Goal: Transaction & Acquisition: Purchase product/service

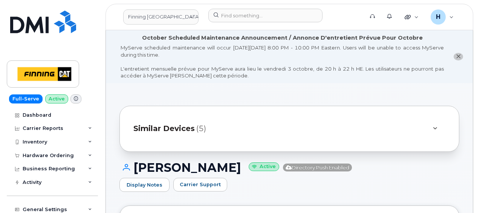
scroll to position [362, 0]
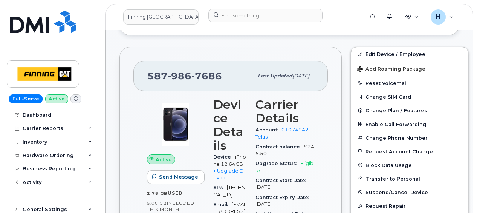
click at [37, 152] on div "Hardware Ordering" at bounding box center [48, 155] width 51 height 6
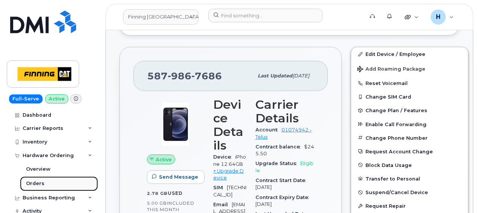
click at [35, 180] on div "Orders" at bounding box center [35, 183] width 18 height 7
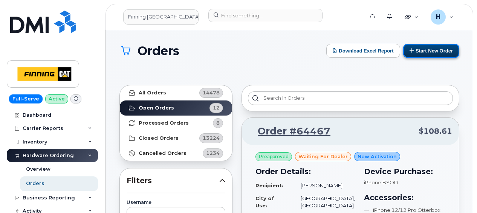
click at [434, 51] on button "Start New Order" at bounding box center [432, 51] width 56 height 14
click at [443, 50] on button "Start New Order" at bounding box center [432, 51] width 56 height 14
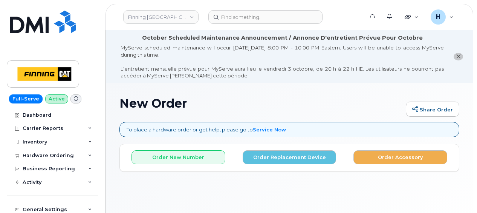
scroll to position [56, 0]
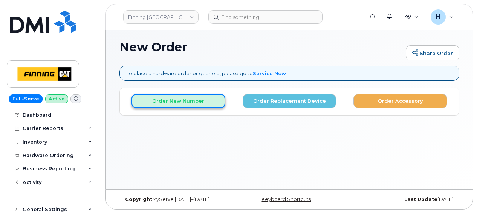
click at [189, 106] on button "Order New Number" at bounding box center [179, 101] width 94 height 14
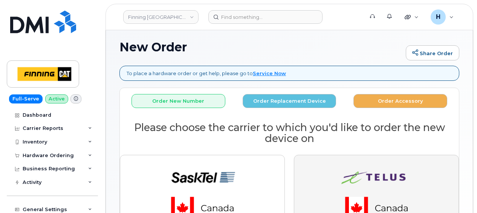
click at [347, 163] on img "button" at bounding box center [377, 192] width 106 height 63
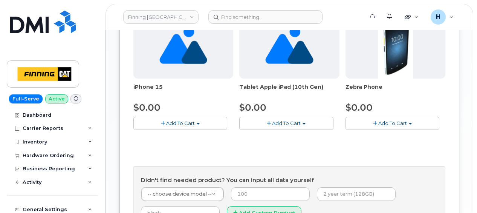
scroll to position [462, 0]
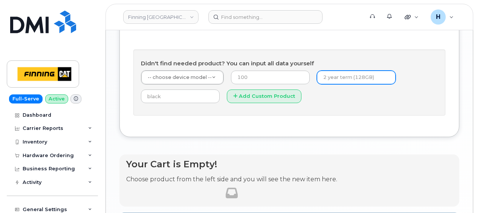
click at [331, 72] on input "text" at bounding box center [356, 78] width 79 height 14
type input "3 year term (128GB)"
type input "0"
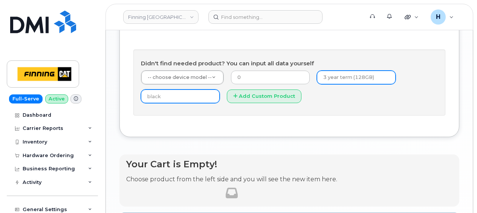
type input "black"
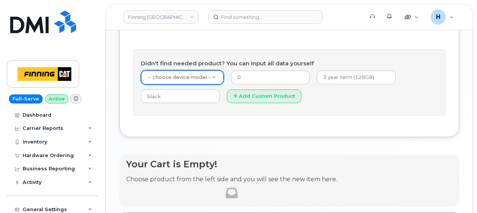
type input "1"
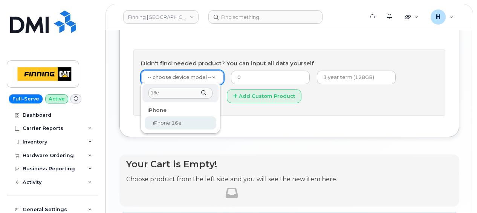
type input "16e"
drag, startPoint x: 148, startPoint y: 122, endPoint x: 100, endPoint y: 15, distance: 117.2
select select "2883"
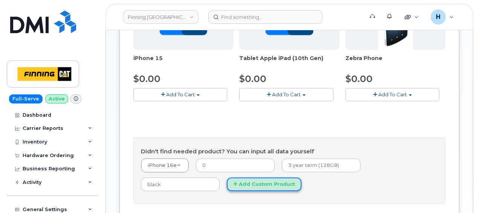
click at [227, 182] on button "Add Custom Product" at bounding box center [264, 184] width 75 height 14
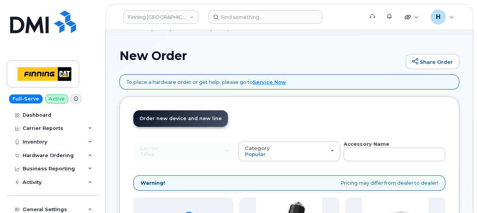
scroll to position [75, 0]
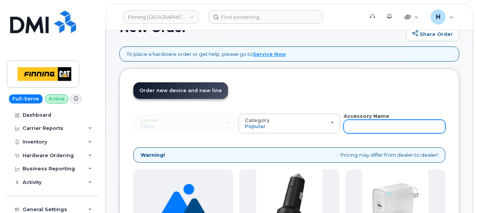
click at [352, 124] on input "text" at bounding box center [395, 127] width 102 height 14
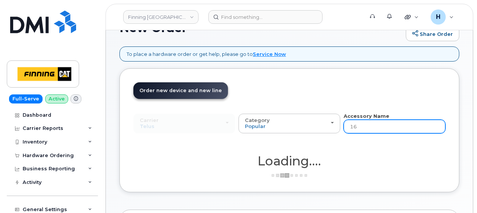
type input "16e"
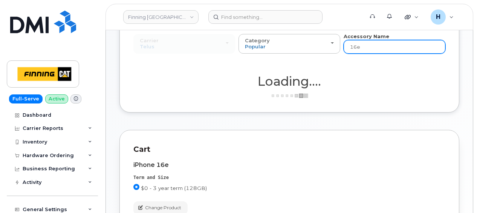
scroll to position [189, 0]
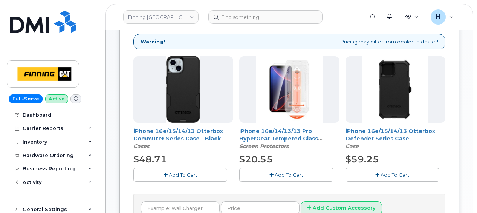
drag, startPoint x: 265, startPoint y: 174, endPoint x: 208, endPoint y: 175, distance: 57.3
click at [265, 173] on button "Add To Cart" at bounding box center [286, 174] width 94 height 13
click at [208, 175] on button "Add To Cart" at bounding box center [180, 174] width 94 height 13
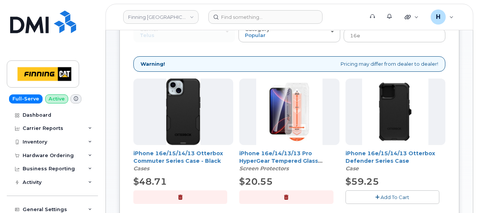
scroll to position [38, 0]
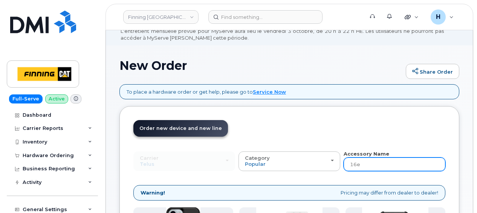
drag, startPoint x: 363, startPoint y: 161, endPoint x: 341, endPoint y: 160, distance: 21.9
click at [341, 160] on div "Carrier SaskTel Telus SaskTel Telus Category Popular All Charger Case Wall Char…" at bounding box center [289, 160] width 312 height 21
type input "wall"
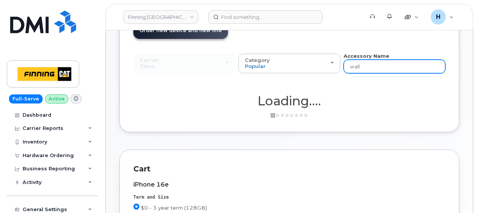
scroll to position [189, 0]
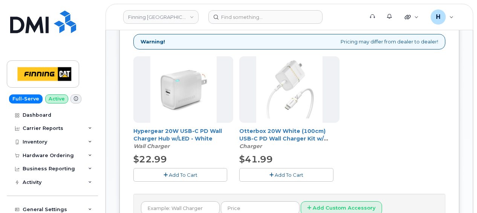
click at [196, 172] on span "Add To Cart" at bounding box center [183, 175] width 29 height 6
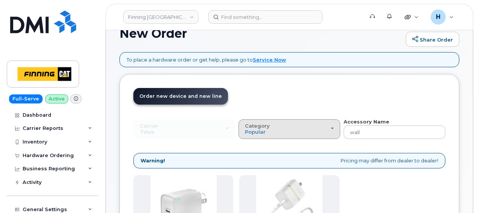
scroll to position [38, 0]
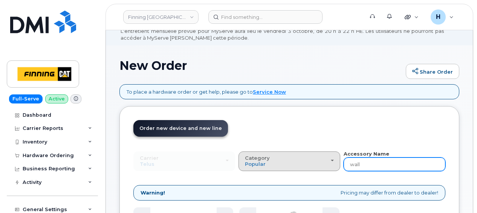
drag, startPoint x: 368, startPoint y: 164, endPoint x: 327, endPoint y: 160, distance: 41.7
click at [327, 160] on div "Carrier SaskTel Telus SaskTel Telus Category Popular All Charger Case Wall Char…" at bounding box center [289, 160] width 312 height 21
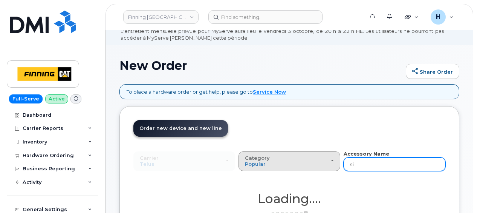
type input "sim"
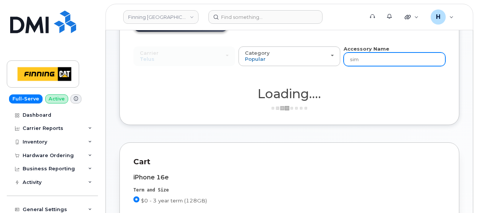
scroll to position [189, 0]
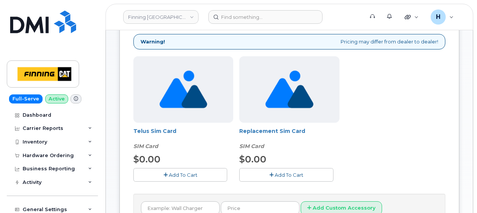
click at [193, 175] on span "Add To Cart" at bounding box center [183, 175] width 29 height 6
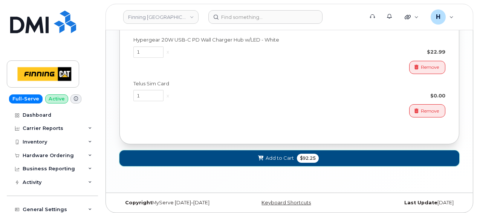
drag, startPoint x: 250, startPoint y: 155, endPoint x: 358, endPoint y: 150, distance: 108.3
click at [250, 154] on button "Add to Cart $92.25" at bounding box center [290, 157] width 340 height 15
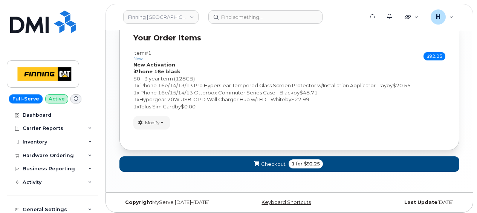
click at [190, 172] on form "Your Order Items Item #1 new $92.25 Accessories Only SIM Only Activation New Ac…" at bounding box center [290, 98] width 340 height 160
click at [187, 163] on button "Checkout 1 for $92.25" at bounding box center [290, 163] width 340 height 15
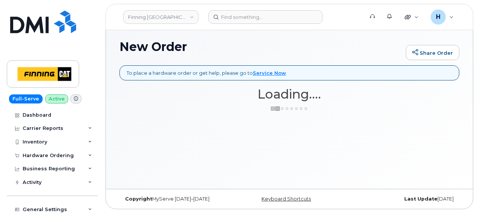
scroll to position [56, 0]
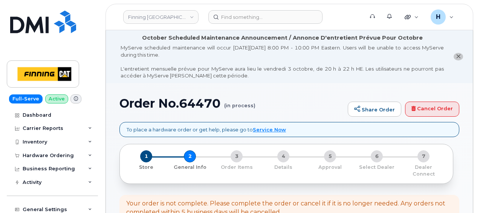
select select
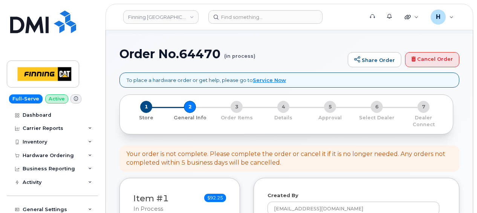
scroll to position [38, 0]
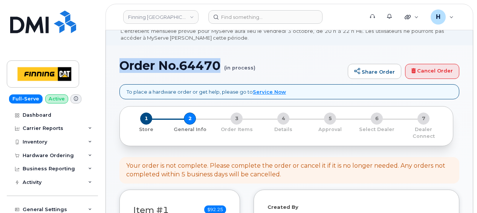
drag, startPoint x: 116, startPoint y: 66, endPoint x: 222, endPoint y: 71, distance: 106.9
copy h1 "Order No.64470"
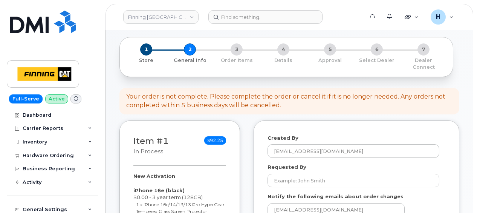
scroll to position [189, 0]
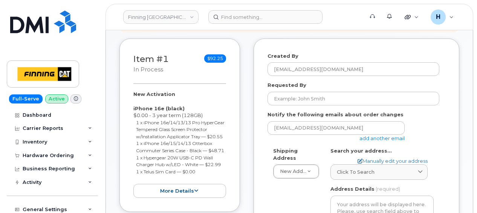
drag, startPoint x: 130, startPoint y: 84, endPoint x: 219, endPoint y: 181, distance: 130.5
click at [219, 181] on div "Item #1 in process $92.25 New Activation iPhone 16e (black) $0.00 - 3 year term…" at bounding box center [180, 124] width 121 height 173
copy div "New Activation iPhone 16e (black) $0.00 - 3 year term (128GB) 1 x iPhone 16e/14…"
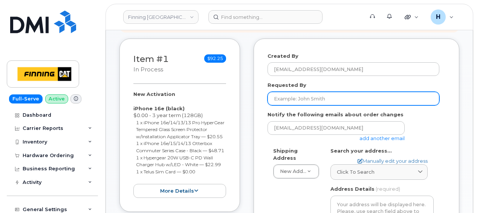
click at [300, 95] on input "Requested By" at bounding box center [354, 99] width 172 height 14
paste input "RITM0495345"
type input "RITM0495345"
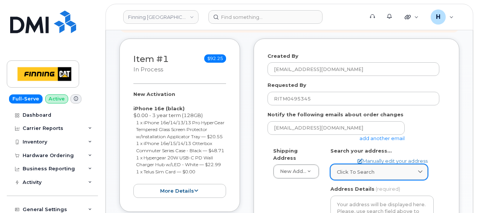
click at [375, 168] on div "Click to search" at bounding box center [379, 171] width 84 height 7
paste input "815 Cranbrook St. North"
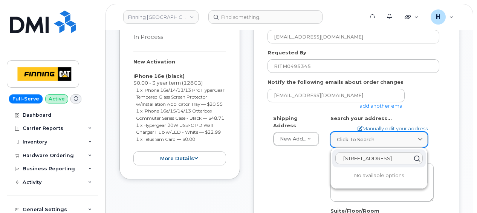
scroll to position [264, 0]
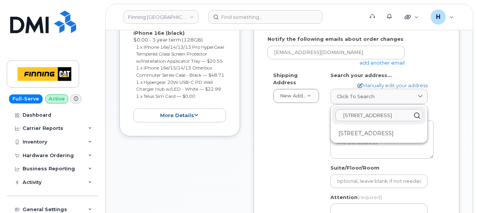
type input "815 Cranbrook St. North"
click at [379, 127] on div "815 Cranbrook St N Cranbrook BC V1C 3S2" at bounding box center [380, 133] width 94 height 12
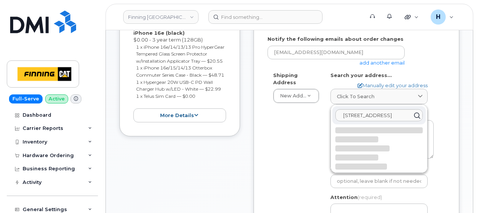
select select
type textarea "815 Cranbrook St N CRANBROOK BC V1C 3S2 CANADA"
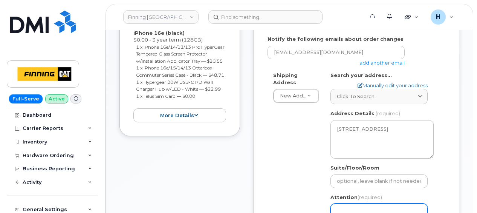
drag, startPoint x: 347, startPoint y: 196, endPoint x: 314, endPoint y: 192, distance: 33.1
click at [347, 203] on input "Attention (required)" at bounding box center [379, 210] width 97 height 14
paste input "[PERSON_NAME]"
select select
type input "[PERSON_NAME]"
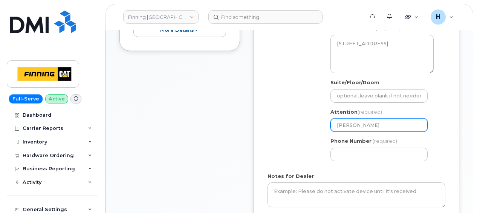
scroll to position [377, 0]
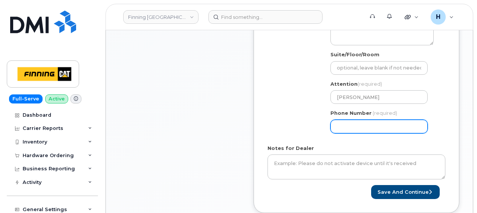
drag, startPoint x: 339, startPoint y: 118, endPoint x: 178, endPoint y: 121, distance: 161.8
click at [339, 120] on input "Phone Number" at bounding box center [379, 127] width 97 height 14
paste input "2504896631"
select select
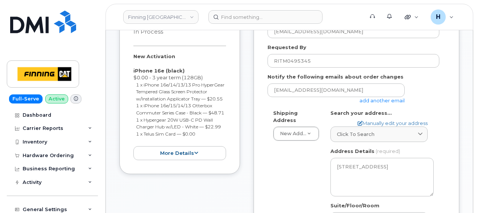
type input "2504896631"
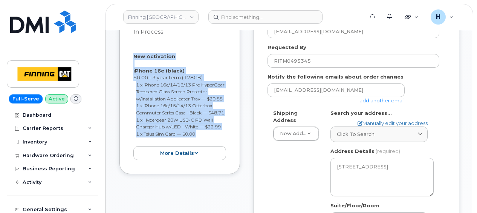
drag, startPoint x: 130, startPoint y: 46, endPoint x: 210, endPoint y: 149, distance: 131.2
click at [210, 149] on div "Item #1 in process $92.25 New Activation iPhone 16e (black) $0.00 - 3 year term…" at bounding box center [180, 87] width 121 height 173
copy div "New Activation iPhone 16e (black) $0.00 - 3 year term (128GB) 1 x iPhone 16e/14…"
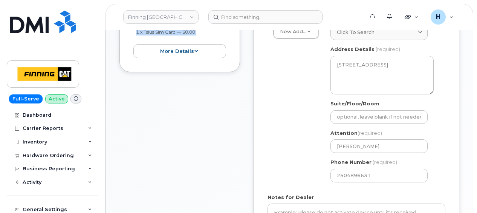
scroll to position [377, 0]
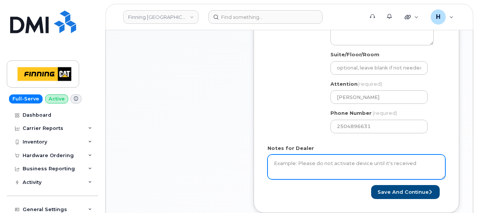
click at [280, 160] on textarea "Notes for Dealer" at bounding box center [357, 166] width 178 height 25
paste textarea "New Activation iPhone 16e (black) $0.00 - 3 year term (128GB) 1 x iPhone 16e/14…"
click at [274, 155] on textarea "New Activation iPhone 16e (black) $0.00 - 3 year term (128GB) 1 x iPhone 16e/14…" at bounding box center [357, 166] width 178 height 25
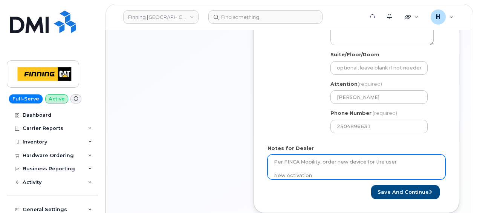
drag, startPoint x: 274, startPoint y: 155, endPoint x: 379, endPoint y: 159, distance: 105.3
click at [379, 159] on textarea "Per FINCA Mobility, order new device for the user New Activation iPhone 16e (bl…" at bounding box center [357, 166] width 178 height 25
type textarea "Per FINCA Mobility, order new device for the user New Activation iPhone 16e (bl…"
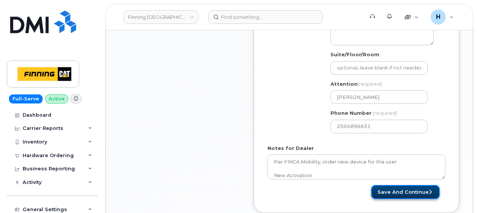
click at [408, 189] on button "Save and Continue" at bounding box center [405, 192] width 69 height 14
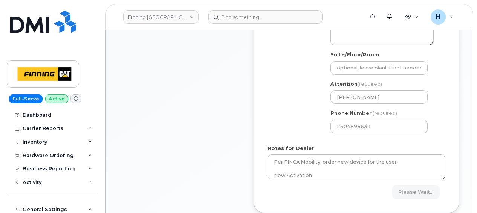
drag, startPoint x: 406, startPoint y: 176, endPoint x: 145, endPoint y: 31, distance: 298.8
click at [405, 185] on div "Please wait..." at bounding box center [401, 192] width 89 height 14
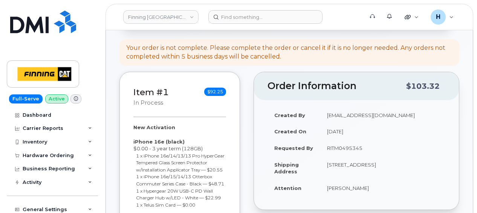
scroll to position [189, 0]
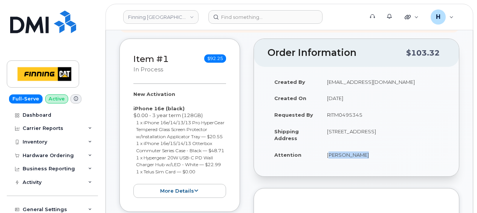
drag, startPoint x: 325, startPoint y: 147, endPoint x: 367, endPoint y: 148, distance: 41.9
click at [367, 148] on td "[PERSON_NAME]" at bounding box center [383, 154] width 125 height 17
copy td "[PERSON_NAME]"
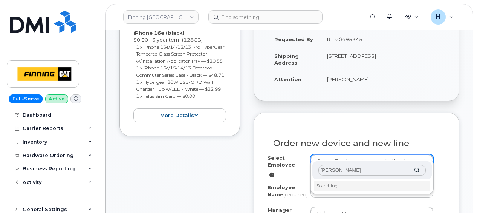
scroll to position [302, 0]
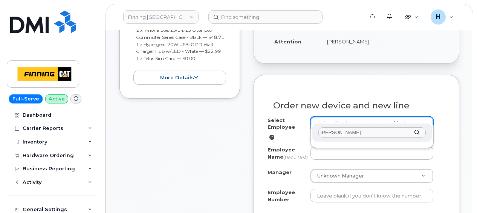
type input "[PERSON_NAME]"
click at [322, 144] on div "[PERSON_NAME]" at bounding box center [372, 135] width 123 height 26
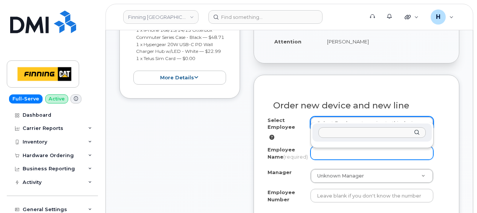
drag, startPoint x: 305, startPoint y: 144, endPoint x: 325, endPoint y: 142, distance: 20.5
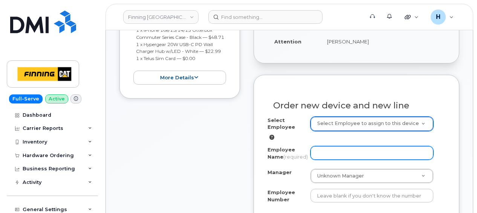
click at [325, 146] on input "Employee Name (required)" at bounding box center [372, 153] width 123 height 14
paste input "[PERSON_NAME]"
type input "[PERSON_NAME]"
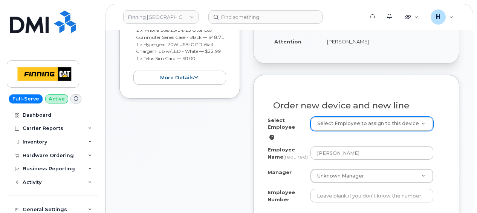
paste input "[PERSON_NAME]"
type input "[PERSON_NAME]"
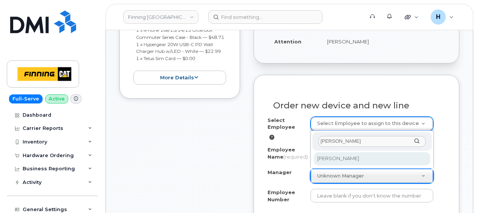
type input "[PERSON_NAME]"
drag, startPoint x: 335, startPoint y: 158, endPoint x: 182, endPoint y: 9, distance: 213.3
select select "764183"
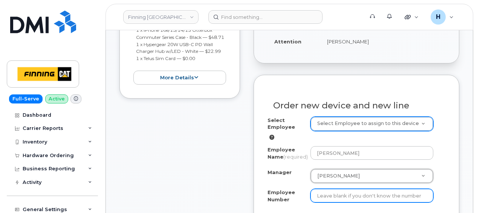
click at [330, 194] on input "Employee Number" at bounding box center [372, 196] width 123 height 14
paste input "3500843"
type input "3500843"
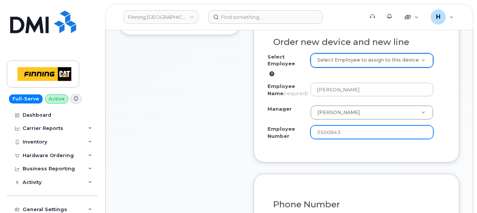
scroll to position [453, 0]
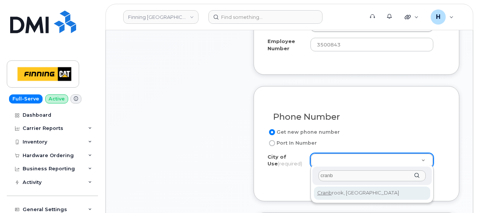
type input "cranb"
type input "649"
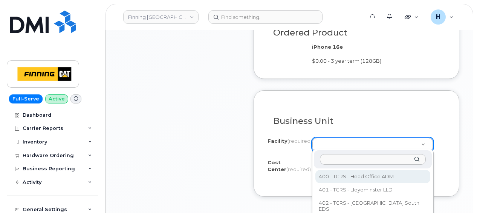
scroll to position [679, 0]
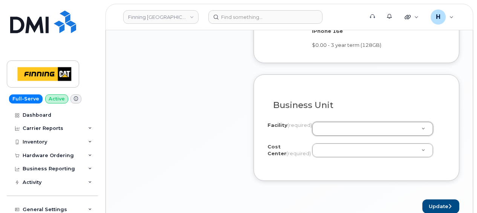
drag, startPoint x: 324, startPoint y: 149, endPoint x: 278, endPoint y: 198, distance: 67.5
paste input "EGMAAKB FINCA - Core Regional Sales"
type input "EGMAAKB FINCA - Core Regional Sales"
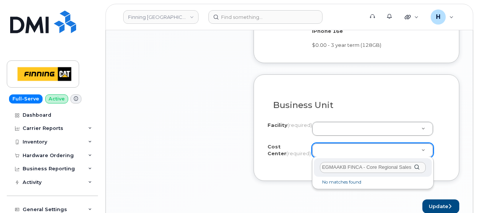
drag, startPoint x: 347, startPoint y: 166, endPoint x: 433, endPoint y: 169, distance: 86.4
click at [433, 169] on div "EGMAAKB FINCA - Core Regional Sales No matches found" at bounding box center [373, 172] width 122 height 32
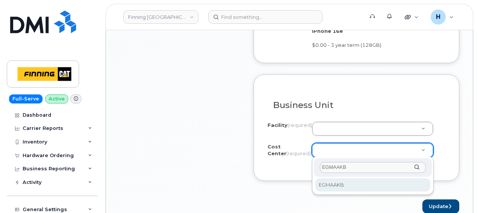
type input "EGMAAKB"
drag, startPoint x: 329, startPoint y: 183, endPoint x: 149, endPoint y: 3, distance: 255.2
select select "EGMAAKB"
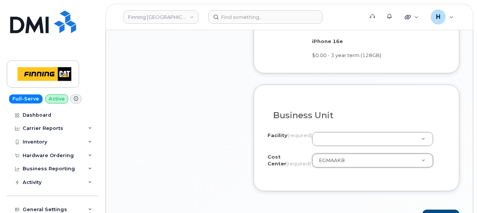
scroll to position [641, 0]
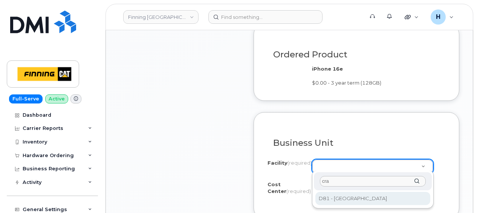
type input "cra"
select select "D81"
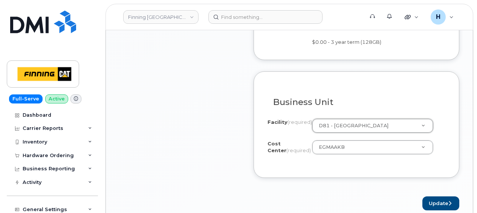
scroll to position [754, 0]
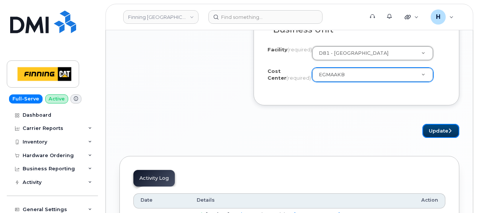
click at [434, 129] on button "Update" at bounding box center [441, 131] width 37 height 14
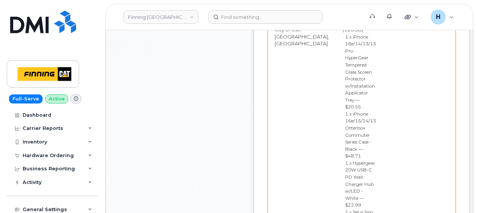
scroll to position [490, 0]
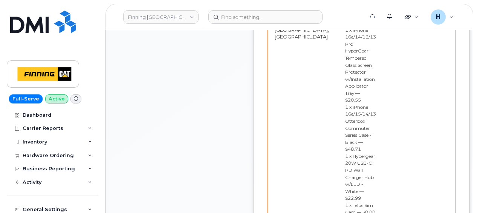
click at [417, 170] on div "Order Items Waiting Items User Products Approvers New Activation [PERSON_NAME] …" at bounding box center [362, 94] width 189 height 311
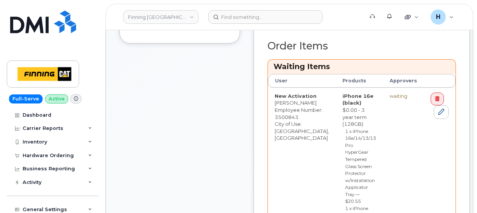
scroll to position [339, 0]
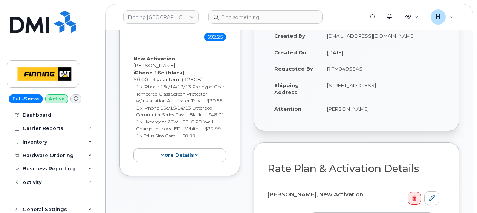
scroll to position [226, 0]
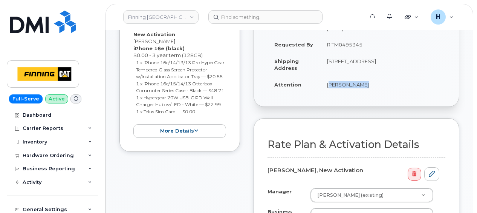
drag, startPoint x: 323, startPoint y: 80, endPoint x: 368, endPoint y: 78, distance: 44.9
click at [368, 78] on td "[PERSON_NAME]" at bounding box center [383, 84] width 125 height 17
copy td "[PERSON_NAME]"
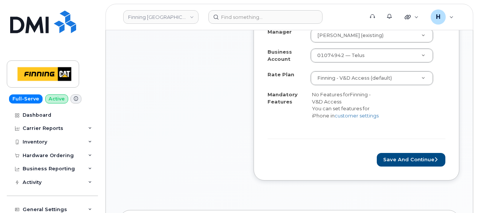
scroll to position [415, 0]
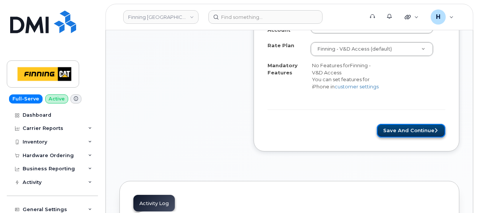
click at [402, 127] on button "Save and Continue" at bounding box center [411, 131] width 69 height 14
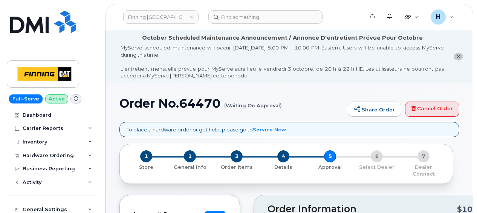
click at [200, 100] on h1 "Order No.64470 (Waiting On Approval)" at bounding box center [232, 103] width 225 height 13
click at [200, 99] on h1 "Order No.64470 (Waiting On Approval)" at bounding box center [232, 103] width 225 height 13
copy h1 "64470"
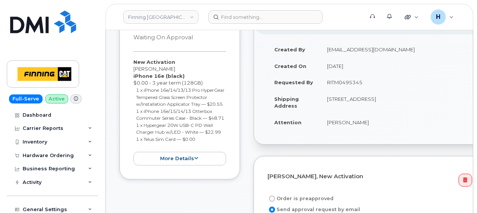
scroll to position [264, 0]
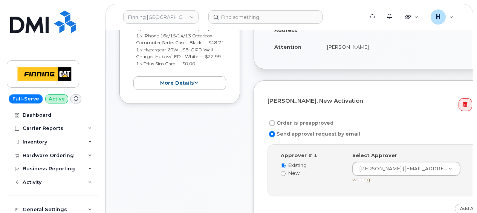
click at [307, 118] on label "Order is preapproved" at bounding box center [301, 122] width 66 height 9
click at [275, 120] on input "Order is preapproved" at bounding box center [272, 123] width 6 height 6
radio input "true"
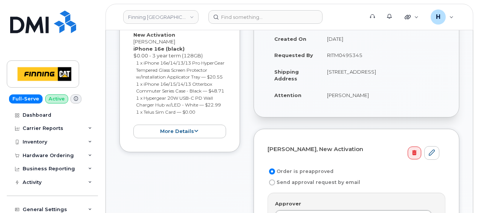
scroll to position [189, 0]
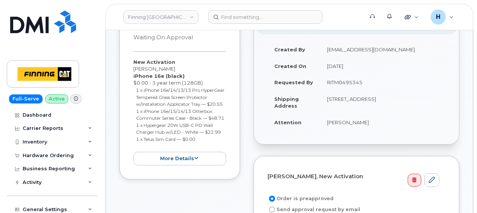
drag, startPoint x: 319, startPoint y: 77, endPoint x: 382, endPoint y: 77, distance: 62.6
click at [382, 77] on tr "Requested By RITM0495345" at bounding box center [357, 82] width 178 height 17
copy tr "RITM0495345"
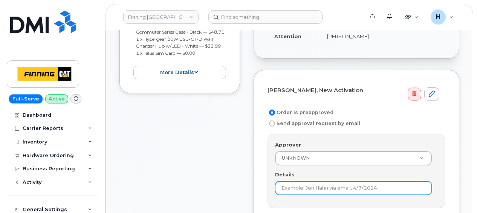
scroll to position [302, 0]
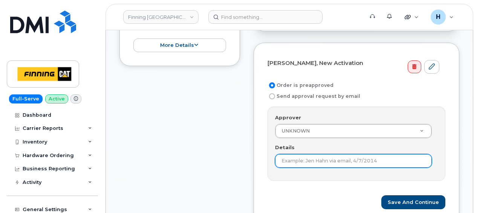
click at [292, 154] on input "Details" at bounding box center [353, 161] width 157 height 14
paste input "RITM0495345"
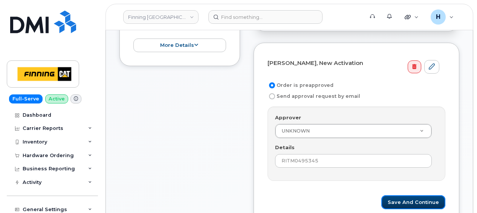
drag, startPoint x: 403, startPoint y: 191, endPoint x: 338, endPoint y: 169, distance: 68.6
click at [402, 195] on button "Save and Continue" at bounding box center [414, 202] width 64 height 14
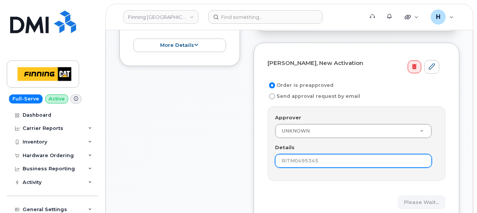
click at [293, 154] on input "RITM0495345" at bounding box center [353, 161] width 157 height 14
type input "RITM0495345"
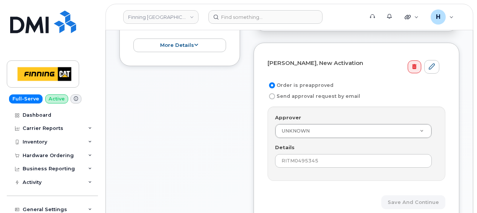
click at [433, 200] on div "Adam DiBella, New Activation Order is preapproved Send approval request by emai…" at bounding box center [357, 133] width 206 height 181
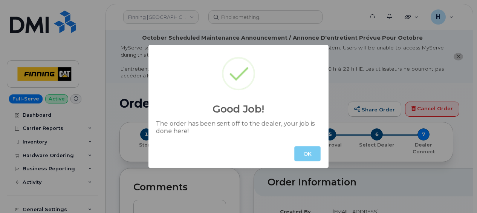
click at [308, 148] on button "OK" at bounding box center [308, 153] width 26 height 15
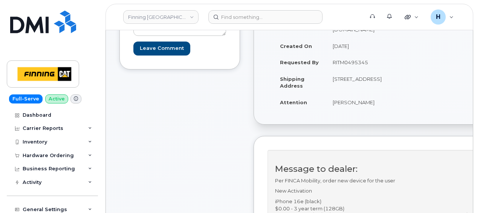
scroll to position [75, 0]
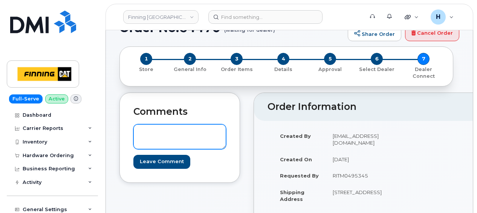
click at [207, 124] on textarea at bounding box center [179, 136] width 93 height 25
paste textarea "TELUS Order #TL60033083"
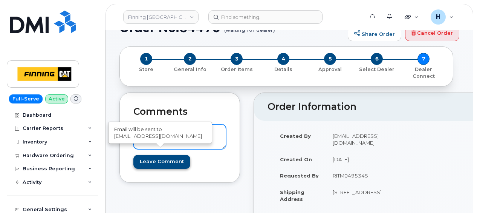
type textarea "TELUS Order #TL60033083"
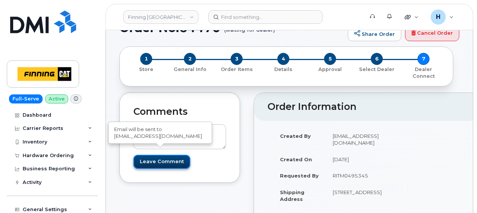
click at [150, 155] on input "Leave Comment" at bounding box center [161, 162] width 57 height 14
type input "Create Event"
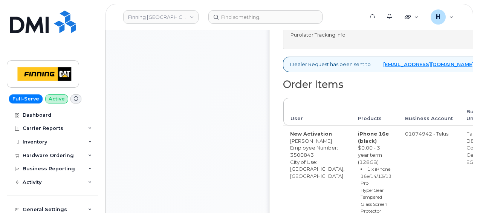
scroll to position [467, 0]
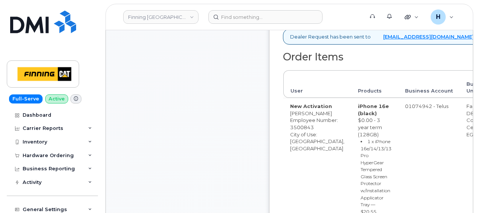
drag, startPoint x: 442, startPoint y: 153, endPoint x: 469, endPoint y: 153, distance: 27.2
copy div "EGMAAKB"
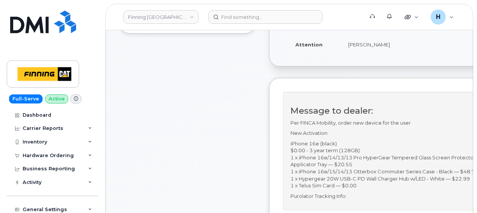
scroll to position [52, 0]
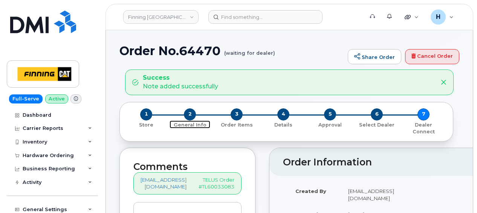
drag, startPoint x: 188, startPoint y: 115, endPoint x: 138, endPoint y: 7, distance: 119.6
click at [188, 115] on span "2" at bounding box center [190, 114] width 12 height 12
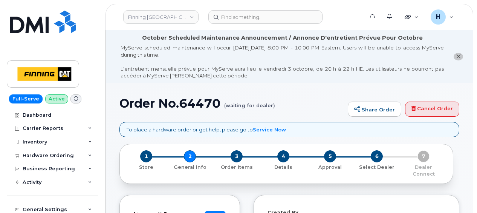
select select
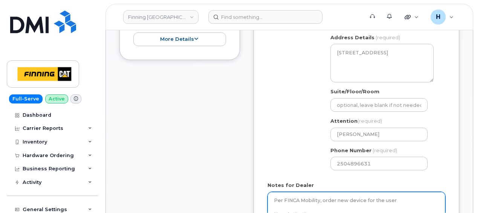
scroll to position [339, 0]
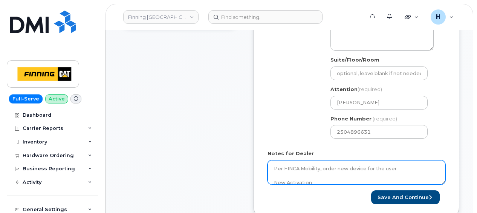
click at [312, 160] on textarea "Per FINCA Mobility, order new device for the user New Activation iPhone 16e (bl…" at bounding box center [357, 172] width 178 height 25
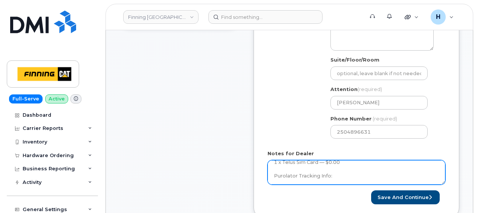
click at [338, 169] on textarea "Per FINCA Mobility, order new device for the user New Activation iPhone 16e (bl…" at bounding box center [357, 172] width 178 height 25
paste textarea "335667843759"
type textarea "Per FINCA Mobility, order new device for the user New Activation iPhone 16e (bl…"
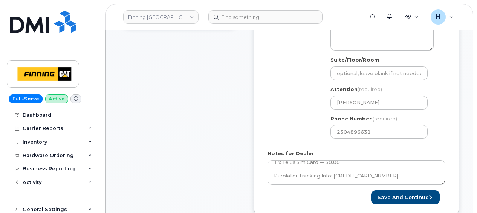
click at [388, 180] on form "Created By hakaur@dminc.com Requested By RITM0495345 Notify the following email…" at bounding box center [357, 36] width 178 height 335
click at [391, 190] on button "Save and Continue" at bounding box center [405, 197] width 69 height 14
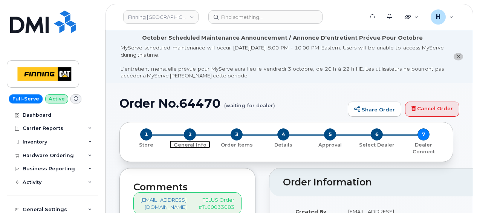
drag, startPoint x: 189, startPoint y: 134, endPoint x: 244, endPoint y: 128, distance: 55.4
click at [189, 134] on span "2" at bounding box center [190, 134] width 12 height 12
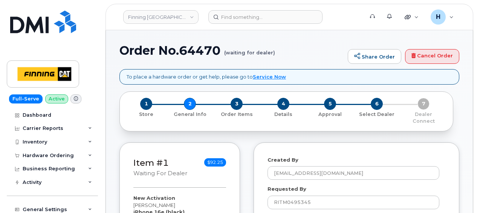
select select
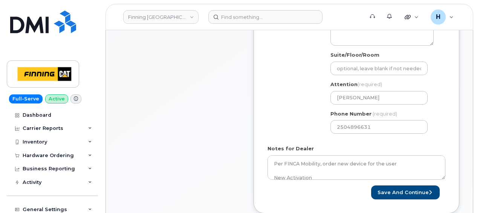
scroll to position [392, 0]
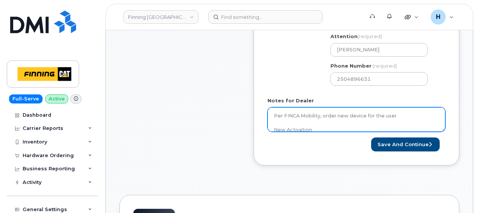
click at [273, 110] on textarea "Per FINCA Mobility, order new device for the user New Activation iPhone 16e (bl…" at bounding box center [357, 119] width 178 height 25
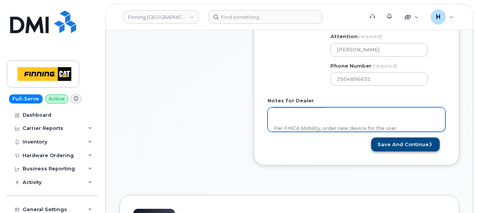
type textarea "SIM SWAP TO PHYSICAL SIM CARD BEFORE SHIPMENT --------------------------- Per F…"
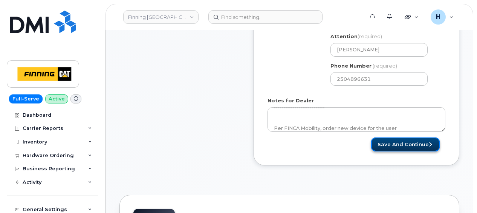
click at [393, 137] on button "Save and Continue" at bounding box center [405, 144] width 69 height 14
